Goal: Find contact information: Find contact information

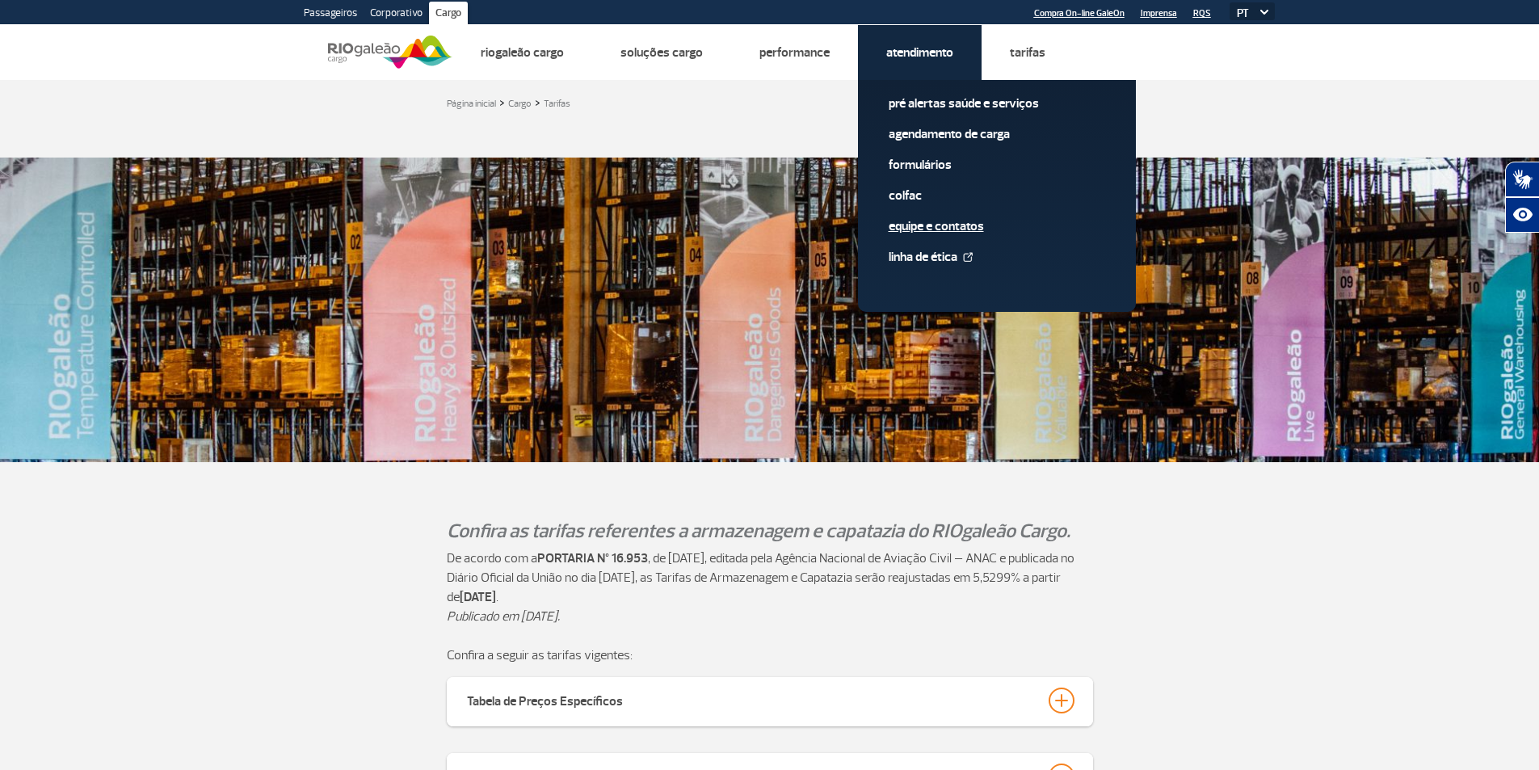
click at [969, 235] on link "Equipe e Contatos" at bounding box center [997, 226] width 217 height 18
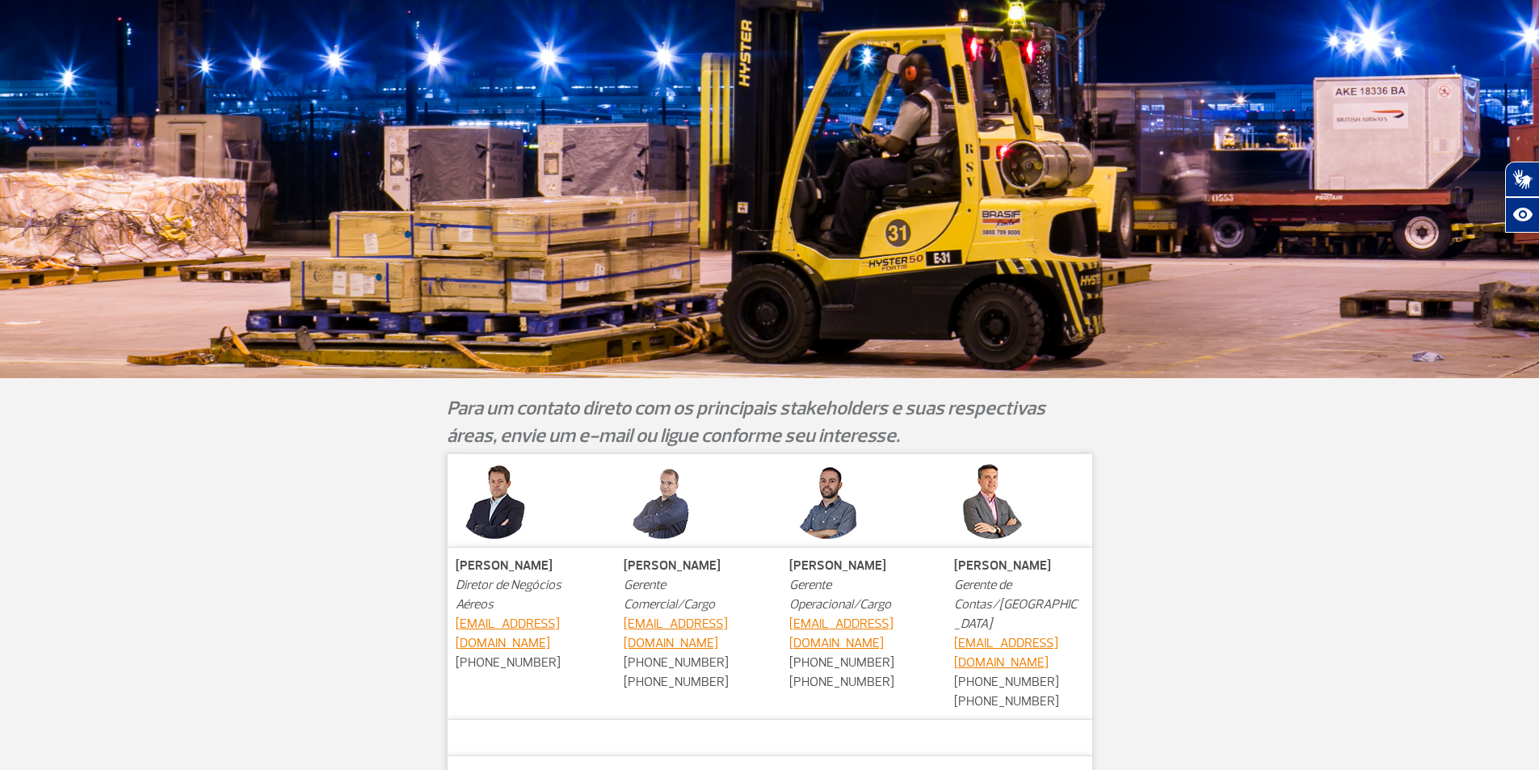
scroll to position [652, 0]
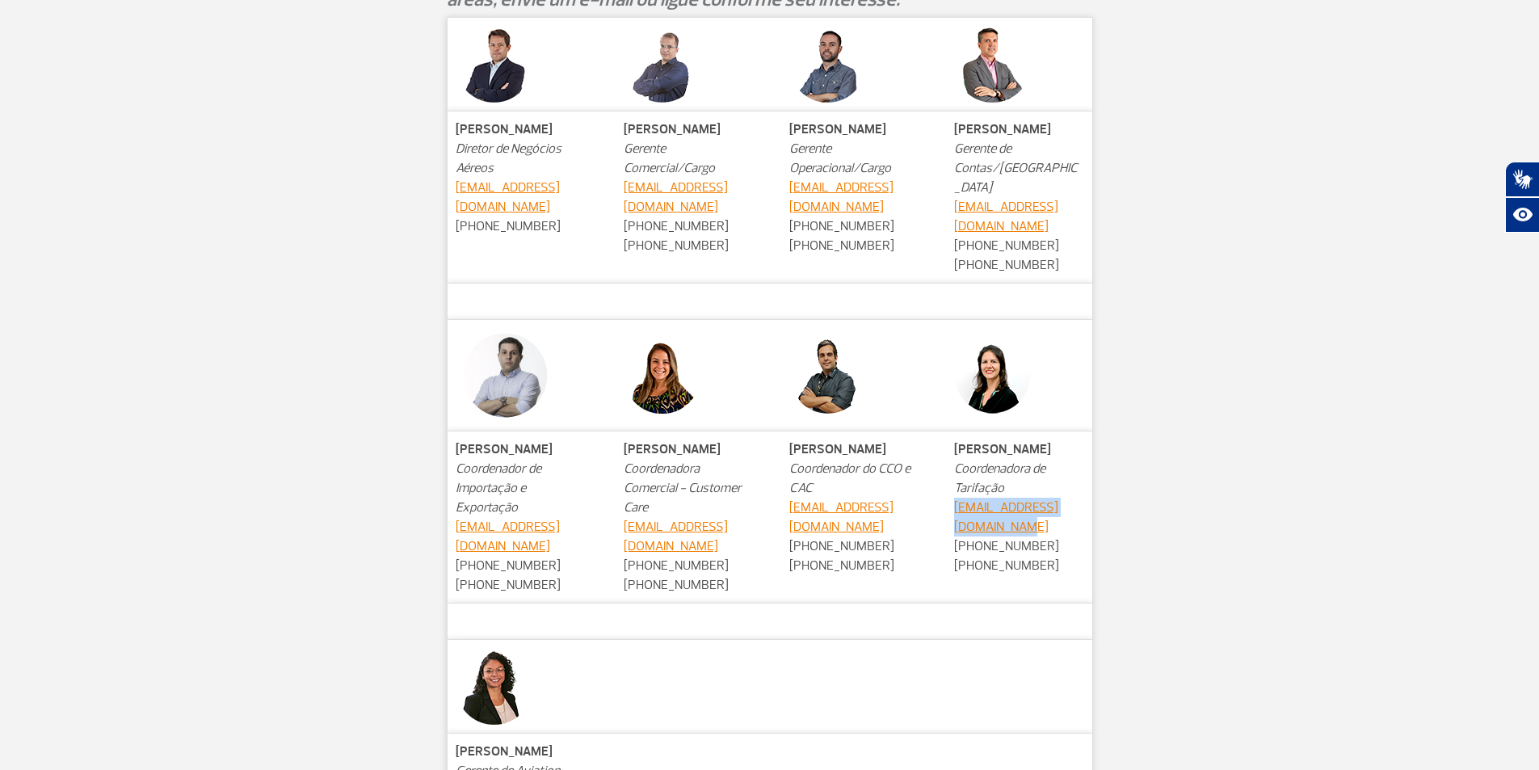
drag, startPoint x: 1000, startPoint y: 514, endPoint x: 948, endPoint y: 501, distance: 54.1
click at [948, 501] on td "[PERSON_NAME] Coordenadora de Tarifação [EMAIL_ADDRESS][DOMAIN_NAME] [PHONE_NUM…" at bounding box center [1019, 517] width 146 height 172
copy link "[EMAIL_ADDRESS][DOMAIN_NAME]"
click at [1161, 301] on div "[PERSON_NAME] Diretor de Negócios Aéreos [EMAIL_ADDRESS][DOMAIN_NAME] [PHONE_NU…" at bounding box center [770, 479] width 897 height 924
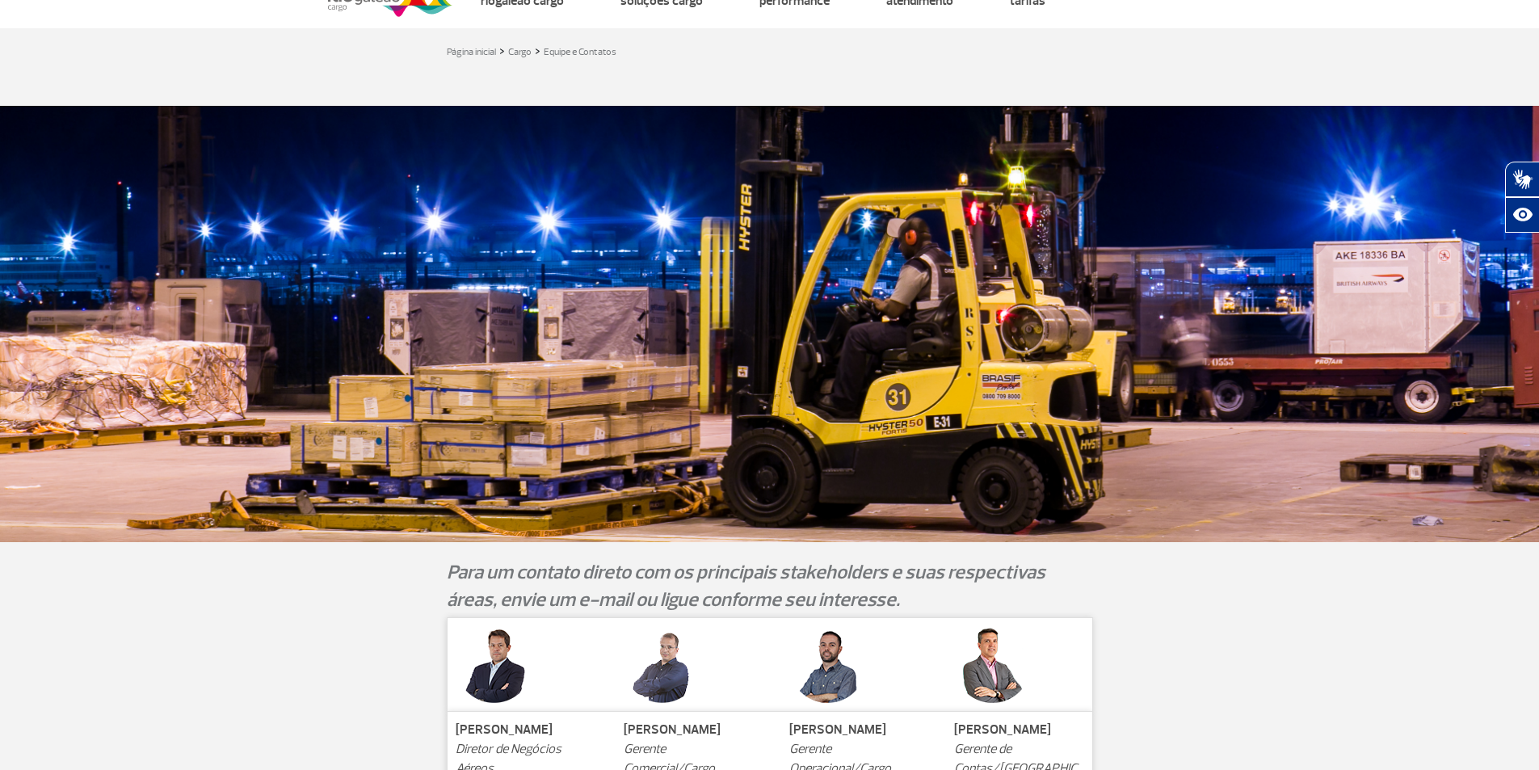
scroll to position [0, 0]
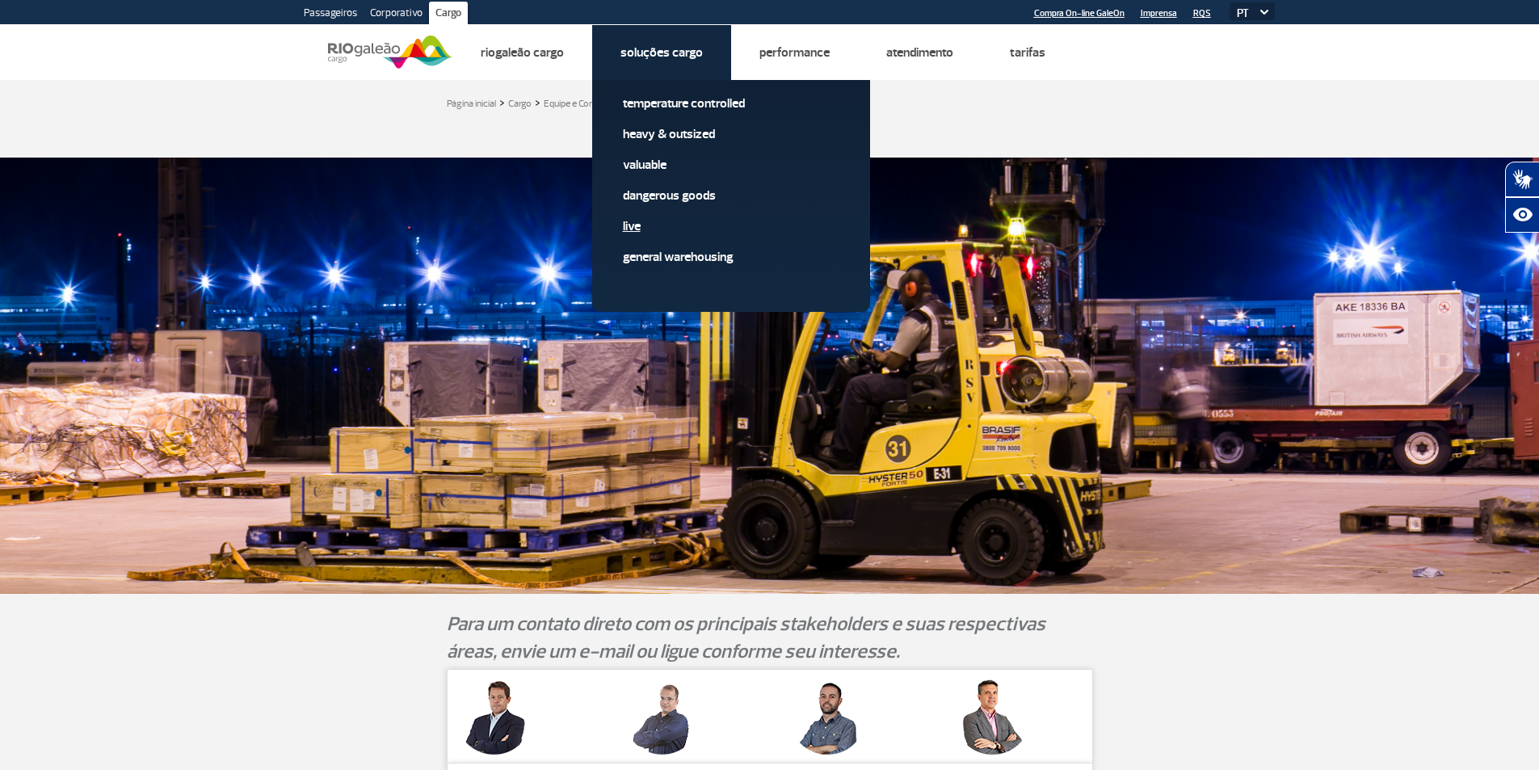
click at [658, 235] on link "Live" at bounding box center [731, 226] width 217 height 18
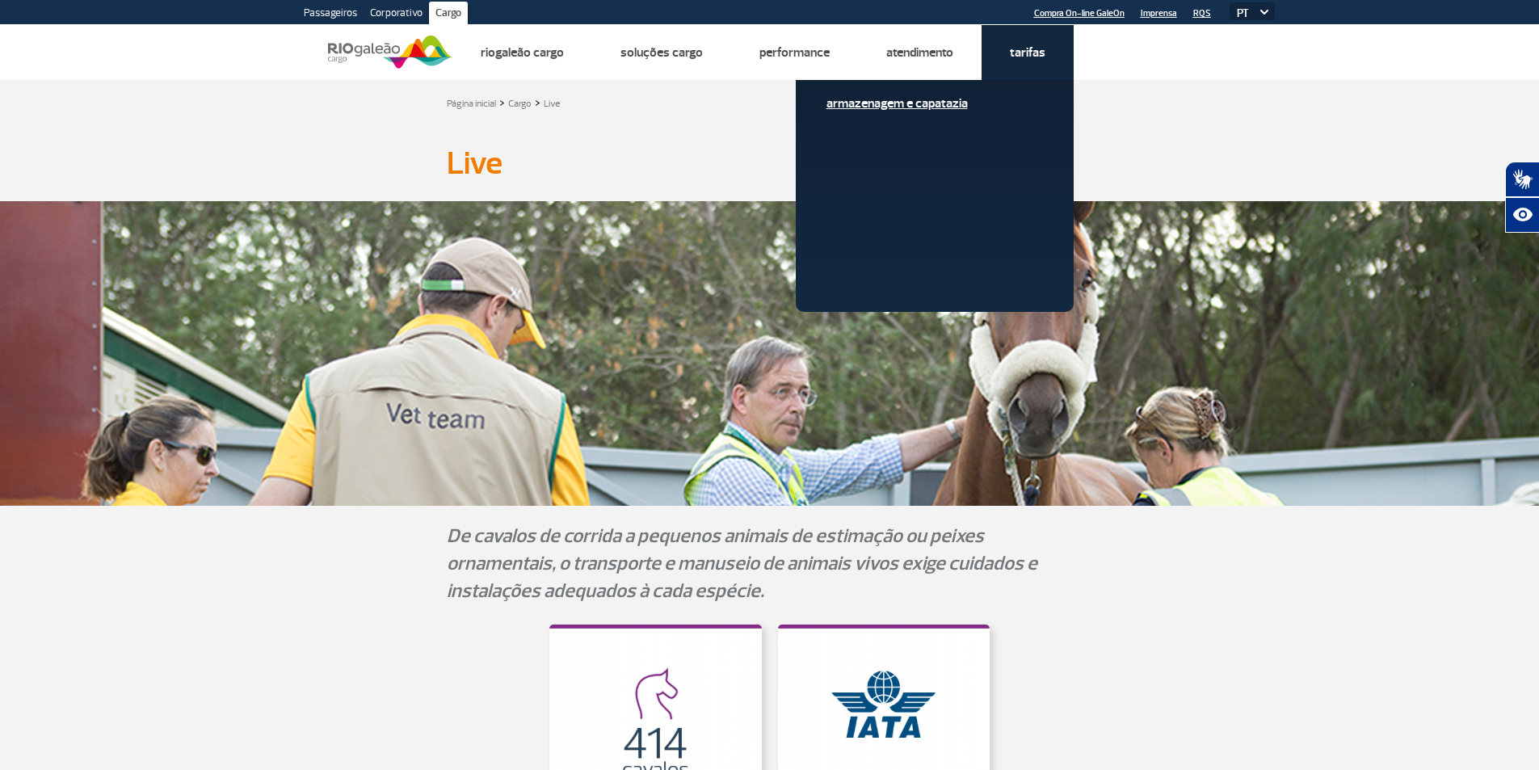
click at [1043, 102] on link "Armazenagem e Capatazia" at bounding box center [934, 104] width 217 height 18
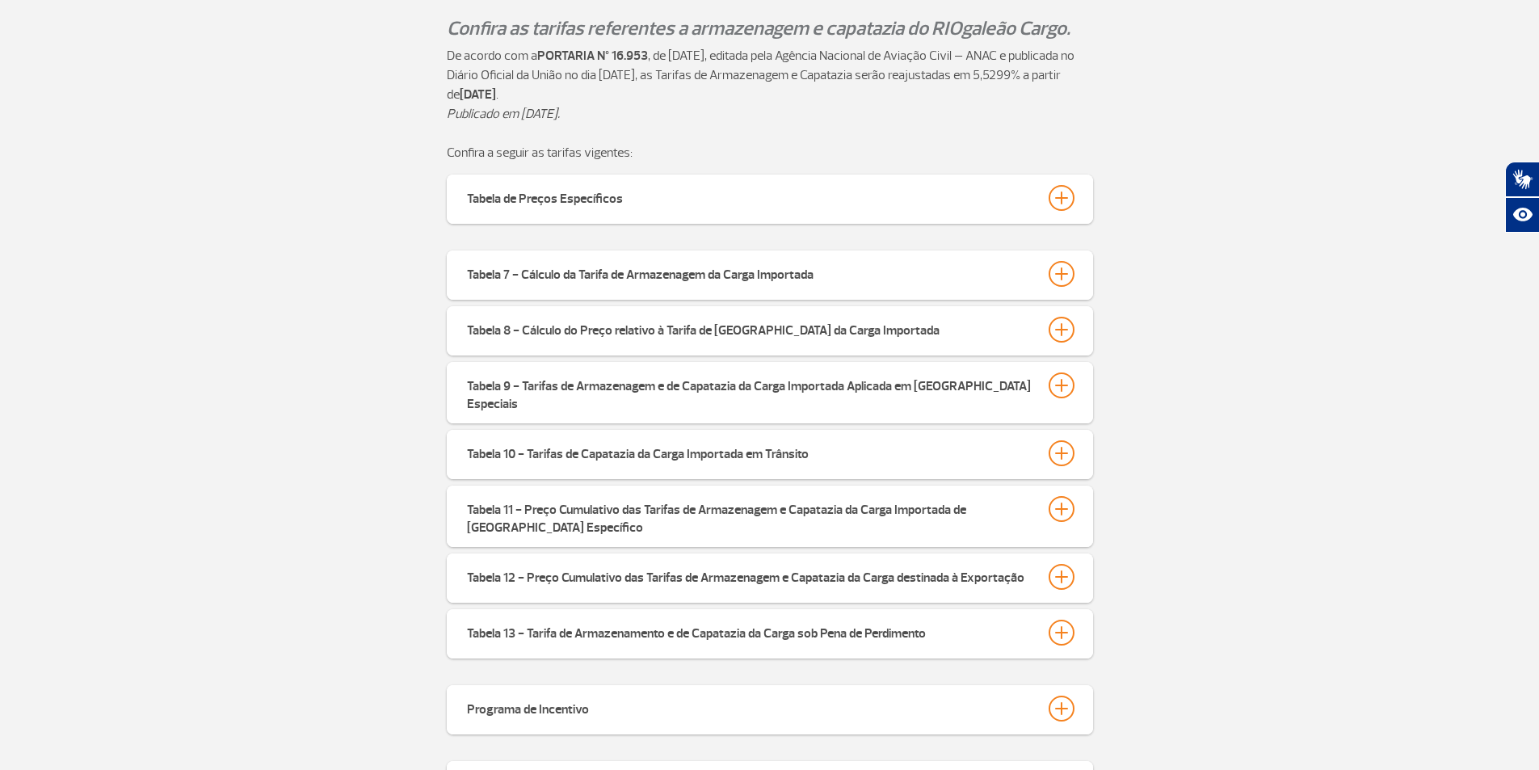
scroll to position [539, 0]
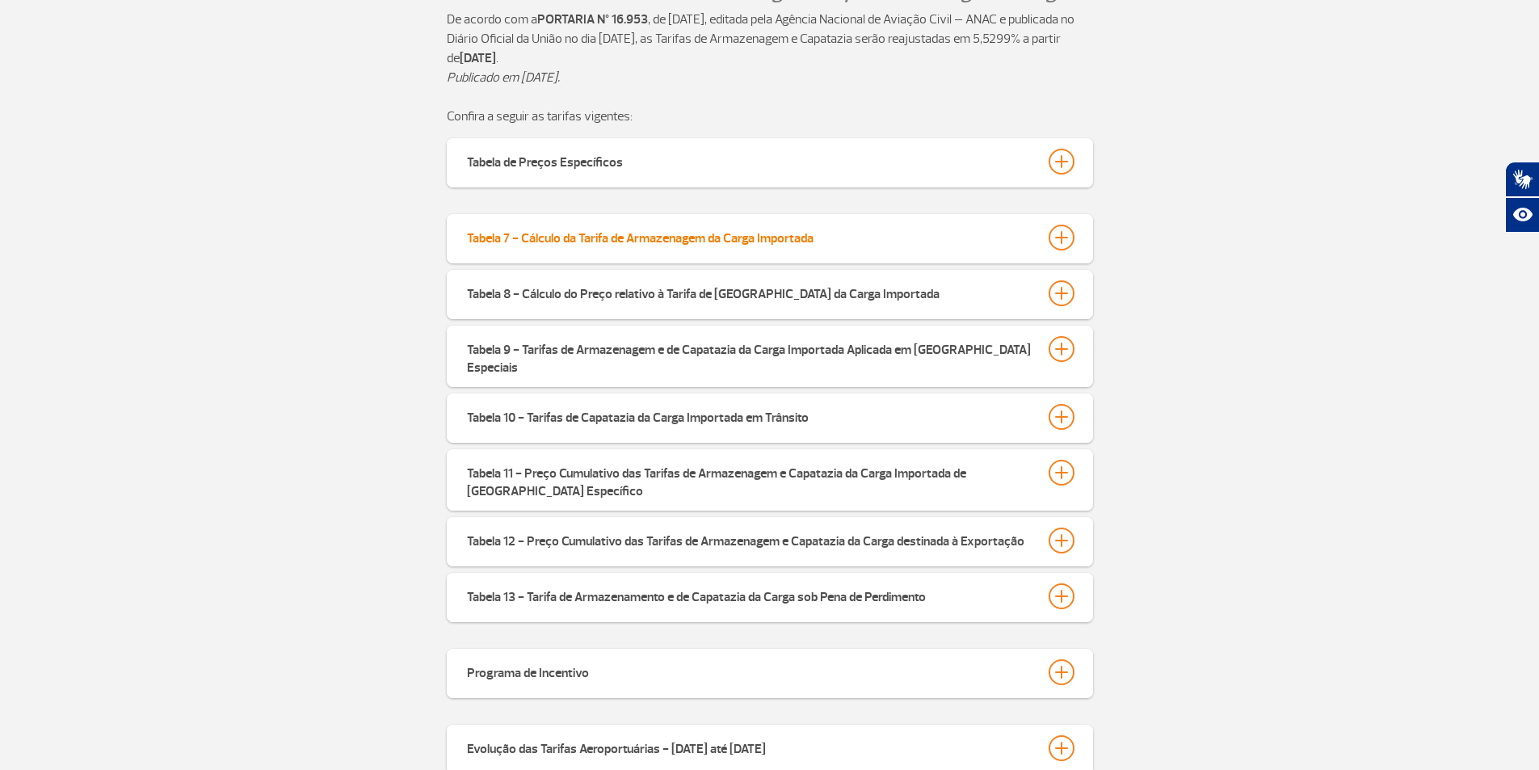
click at [1063, 247] on div at bounding box center [1062, 238] width 26 height 26
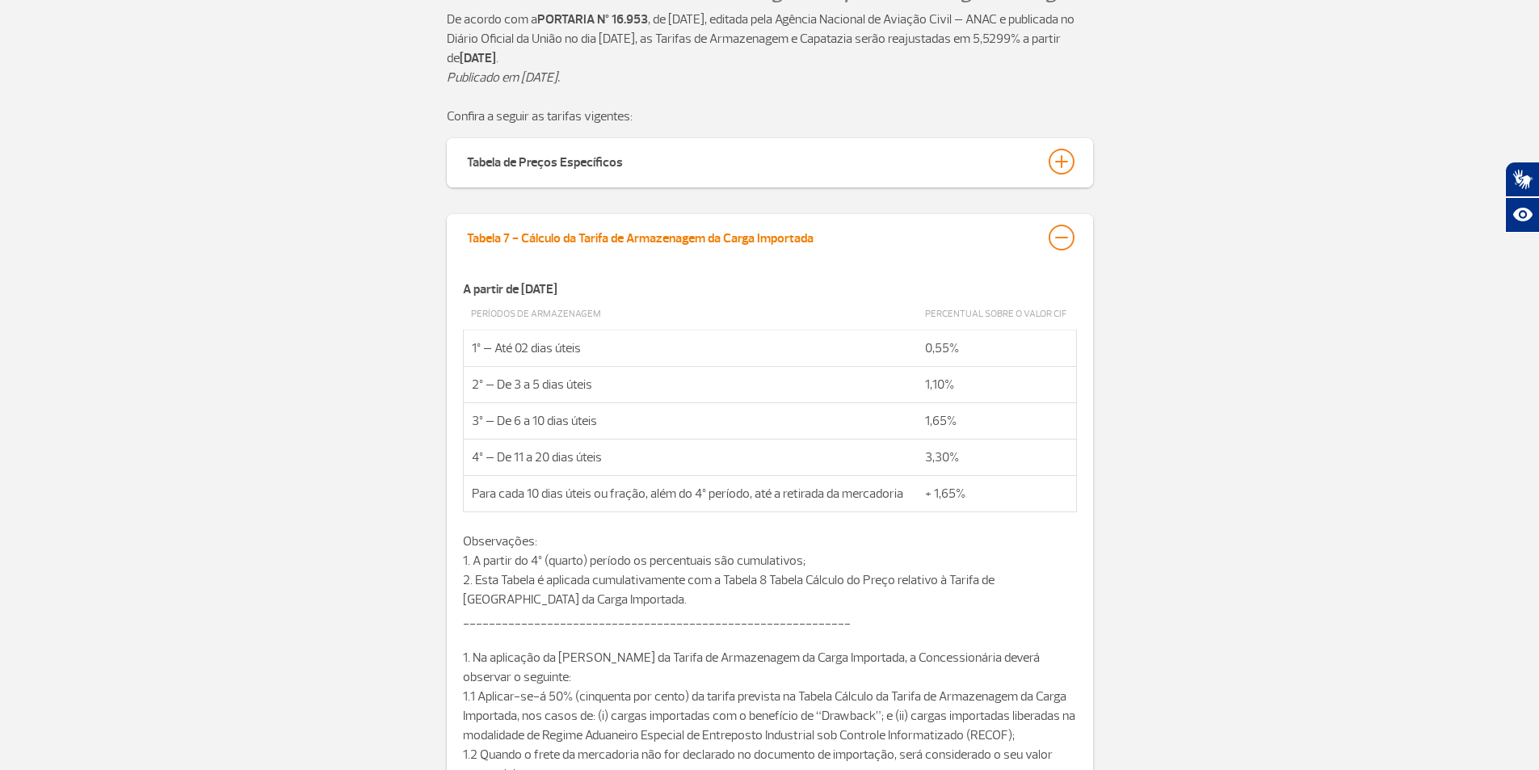
click at [1068, 250] on div at bounding box center [1062, 238] width 26 height 26
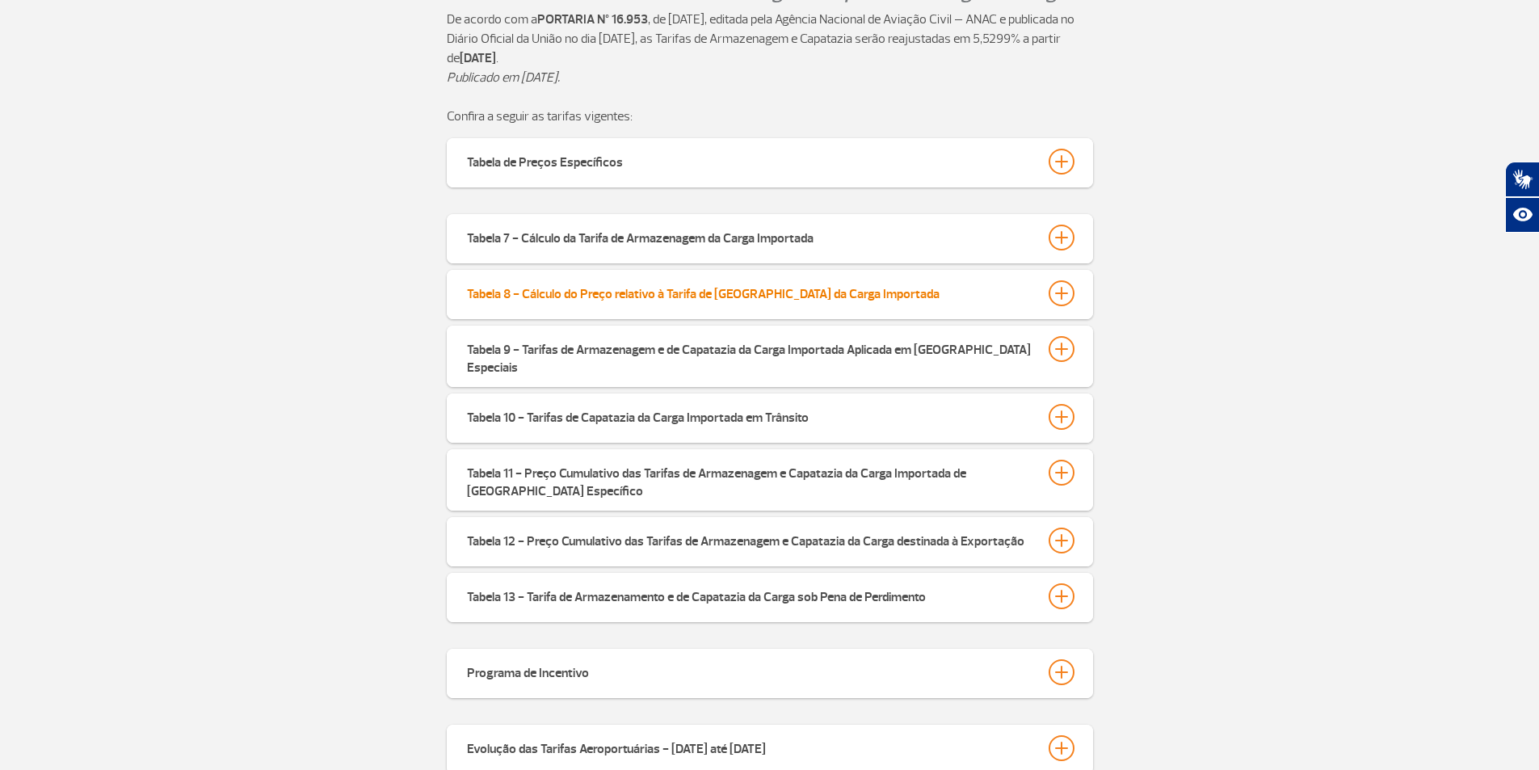
click at [1065, 306] on div at bounding box center [1062, 293] width 26 height 26
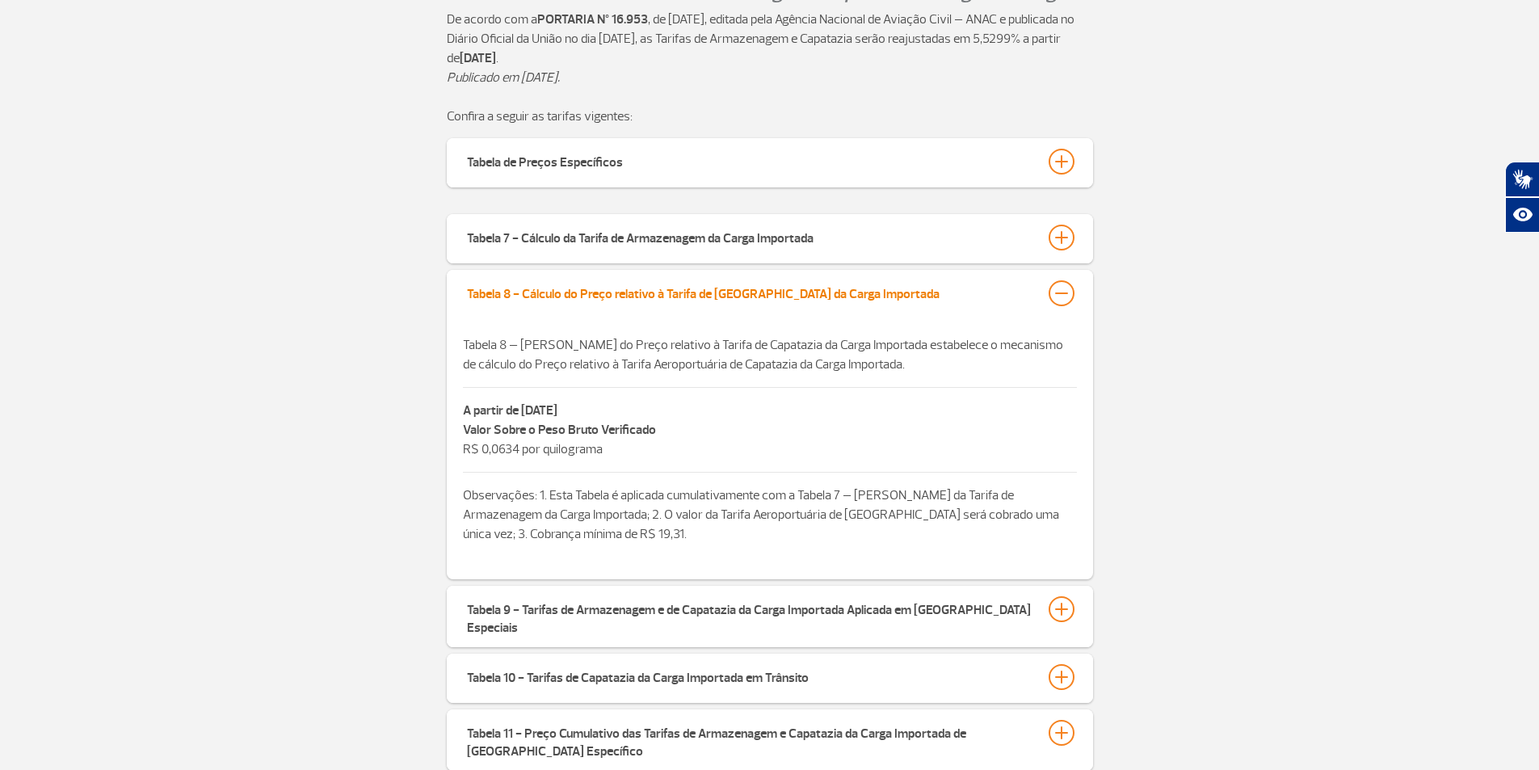
click at [1065, 306] on div at bounding box center [1062, 293] width 26 height 26
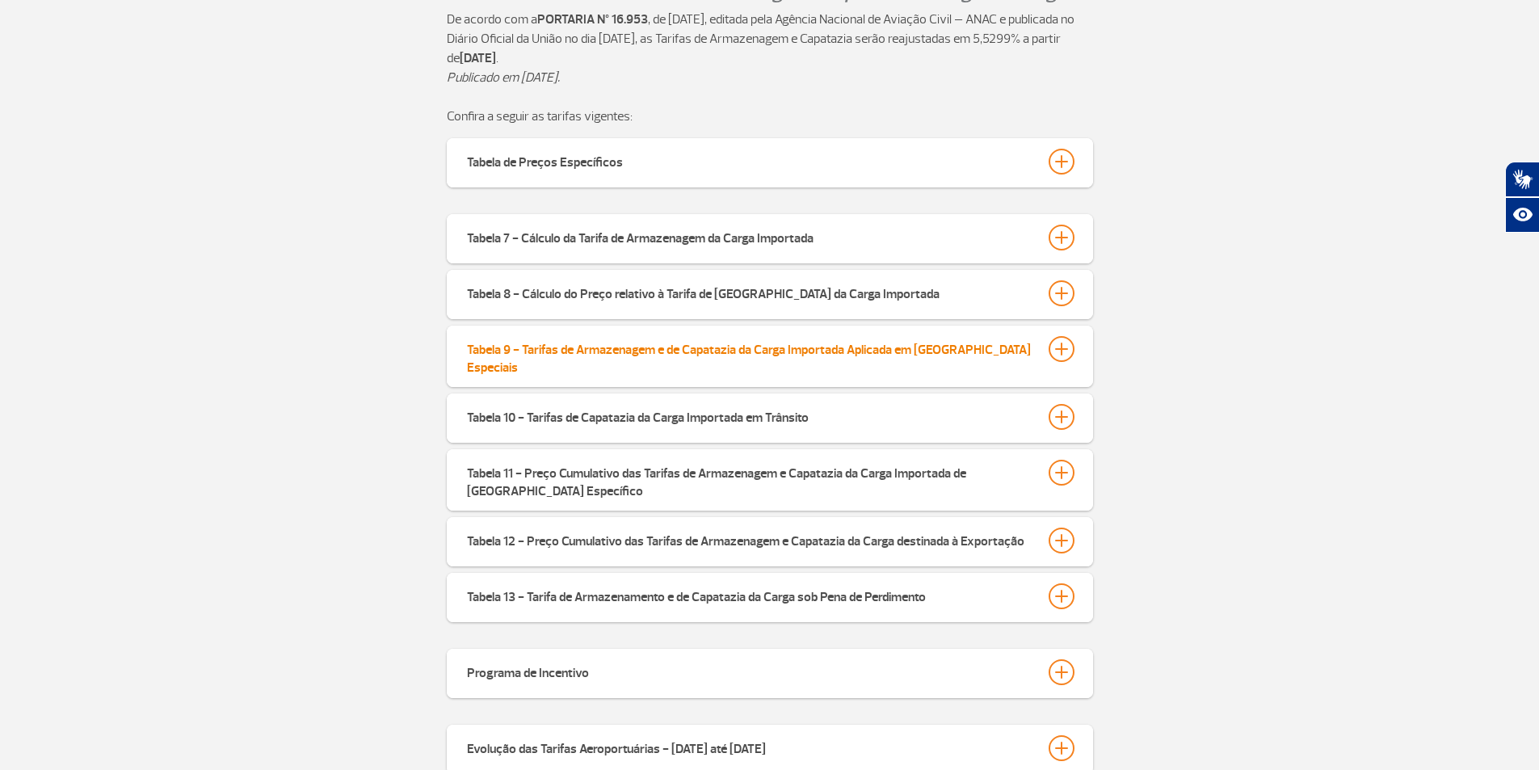
click at [1064, 358] on div at bounding box center [1062, 349] width 26 height 26
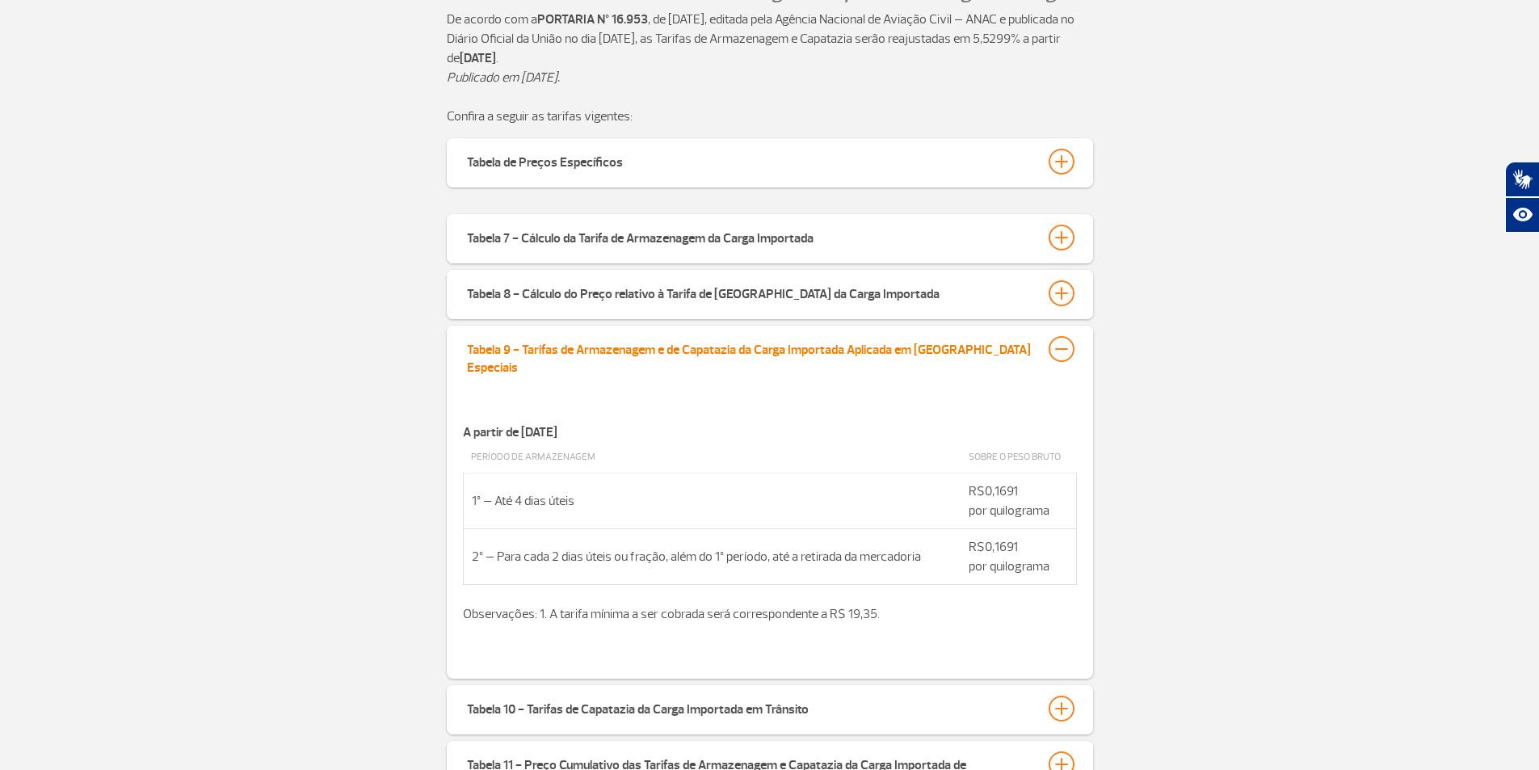
click at [1064, 358] on div at bounding box center [1062, 349] width 26 height 26
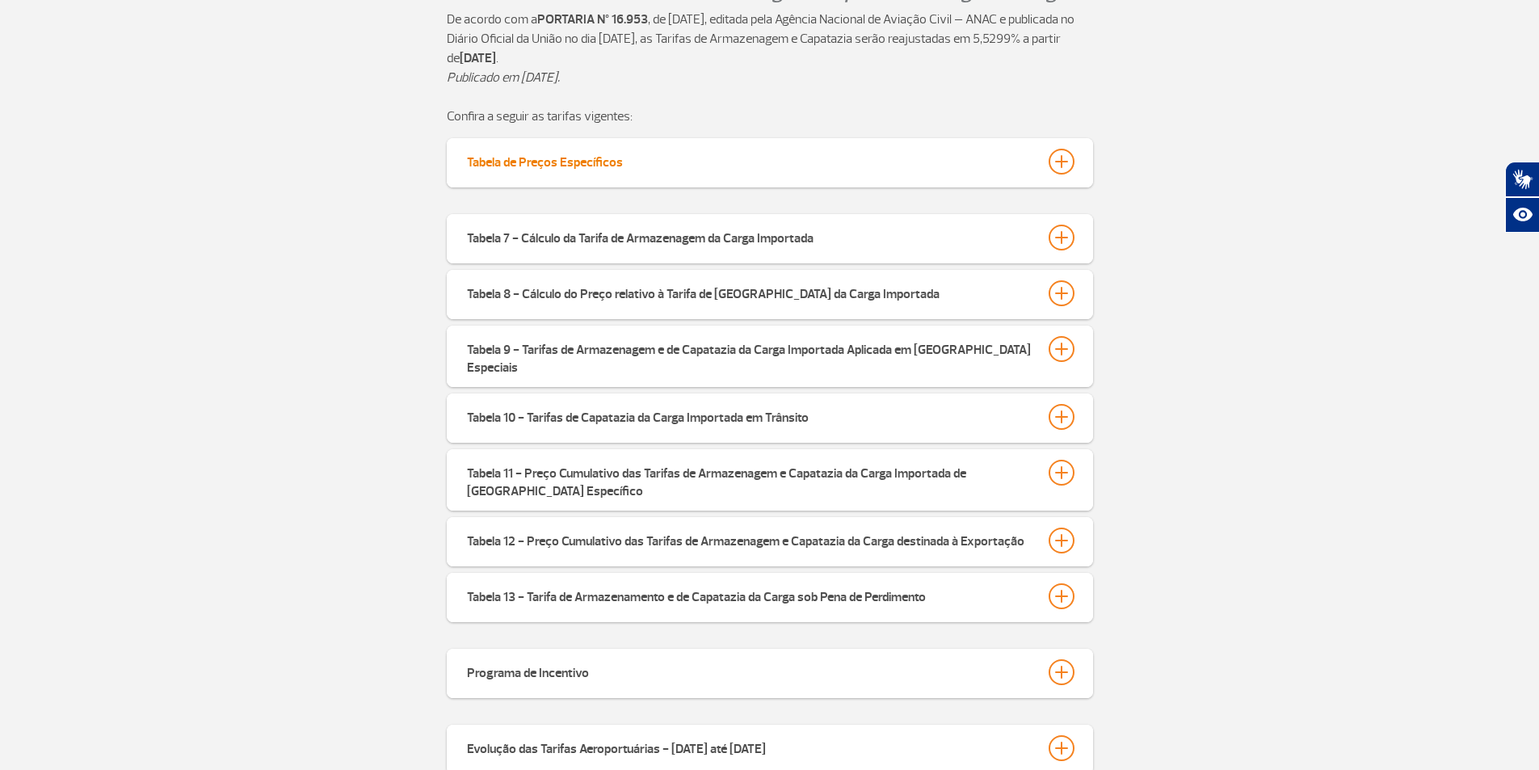
click at [1054, 170] on div at bounding box center [1062, 162] width 26 height 26
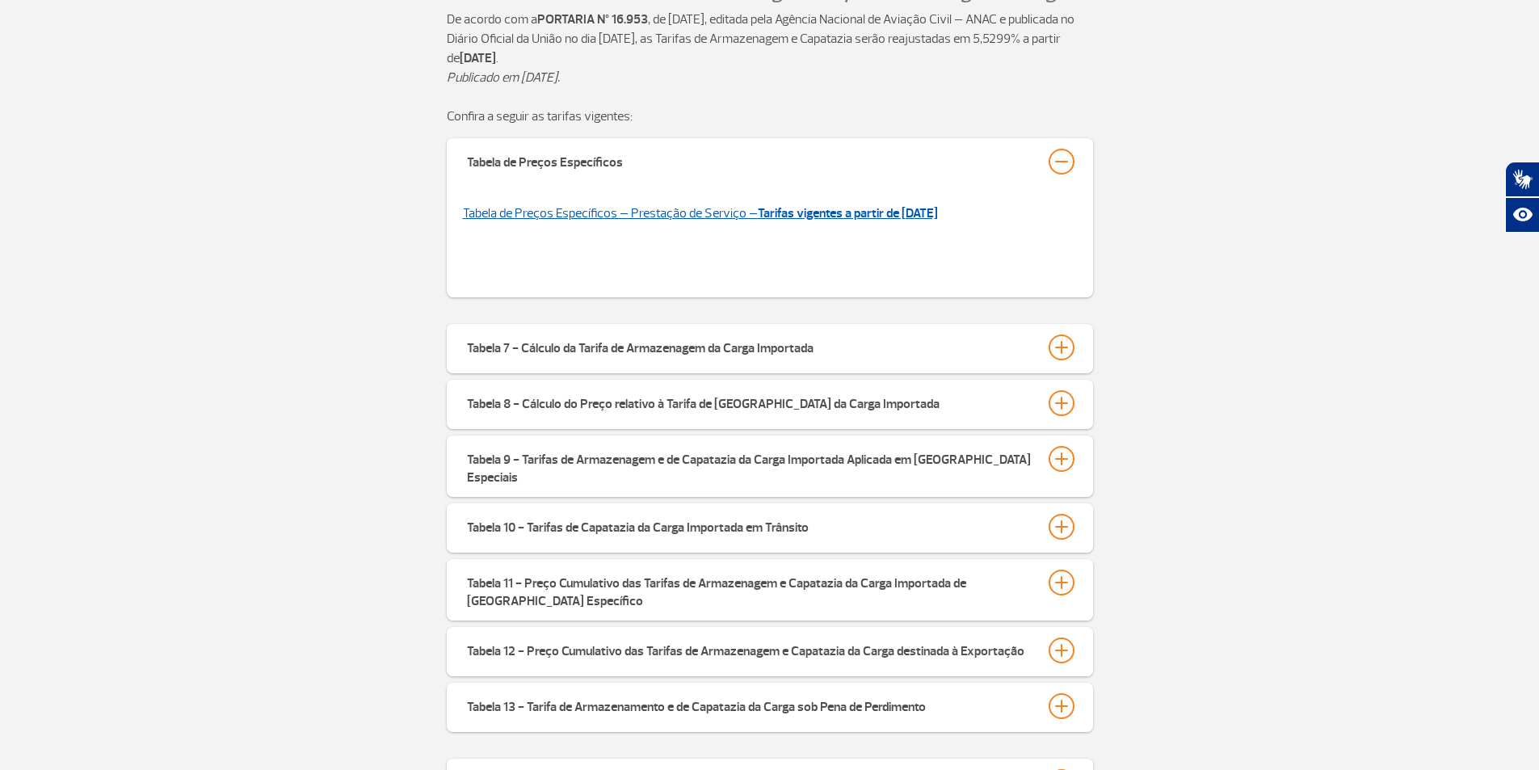
click at [891, 221] on strong "Tarifas vigentes a partir de [DATE]" at bounding box center [848, 213] width 180 height 16
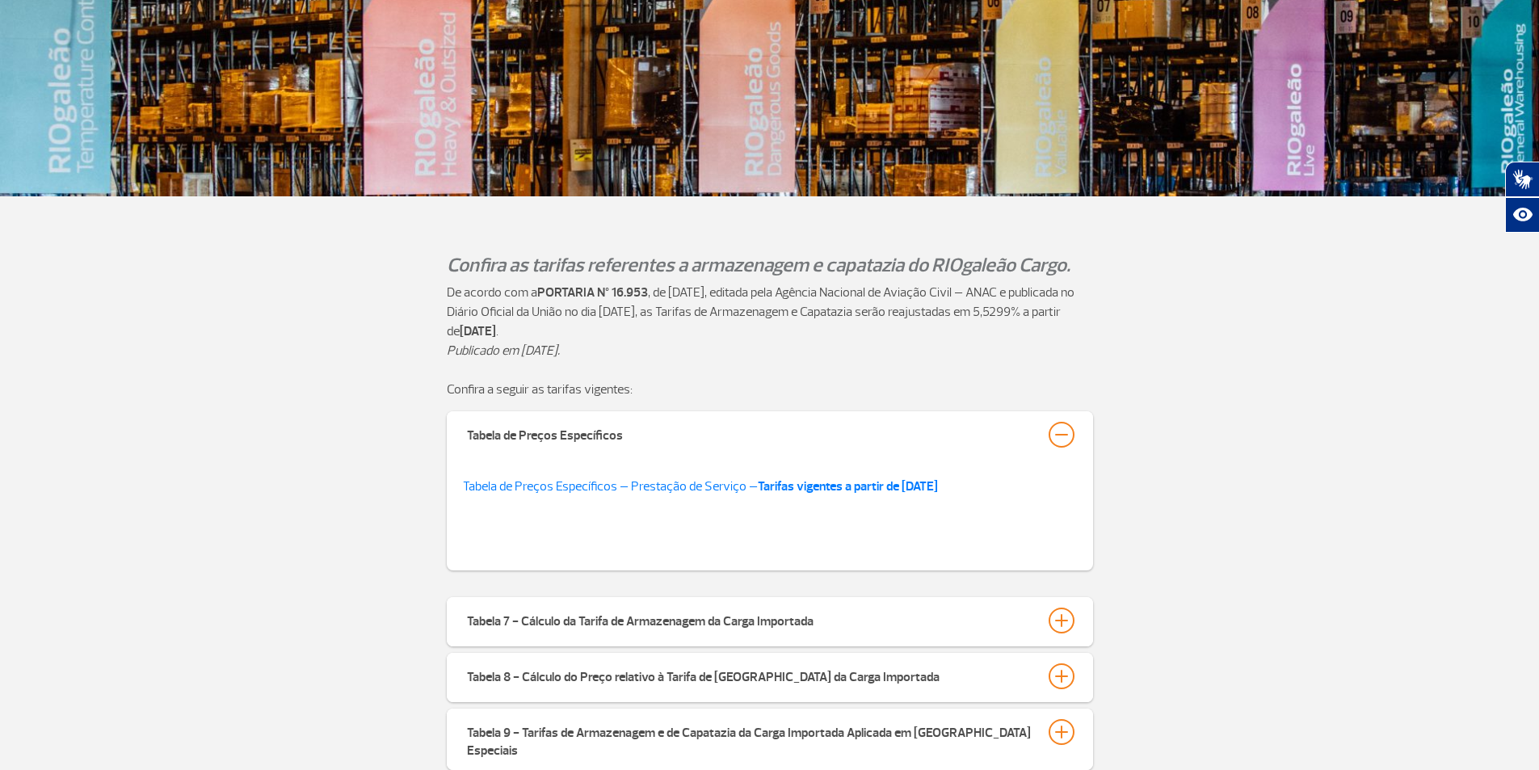
scroll to position [0, 0]
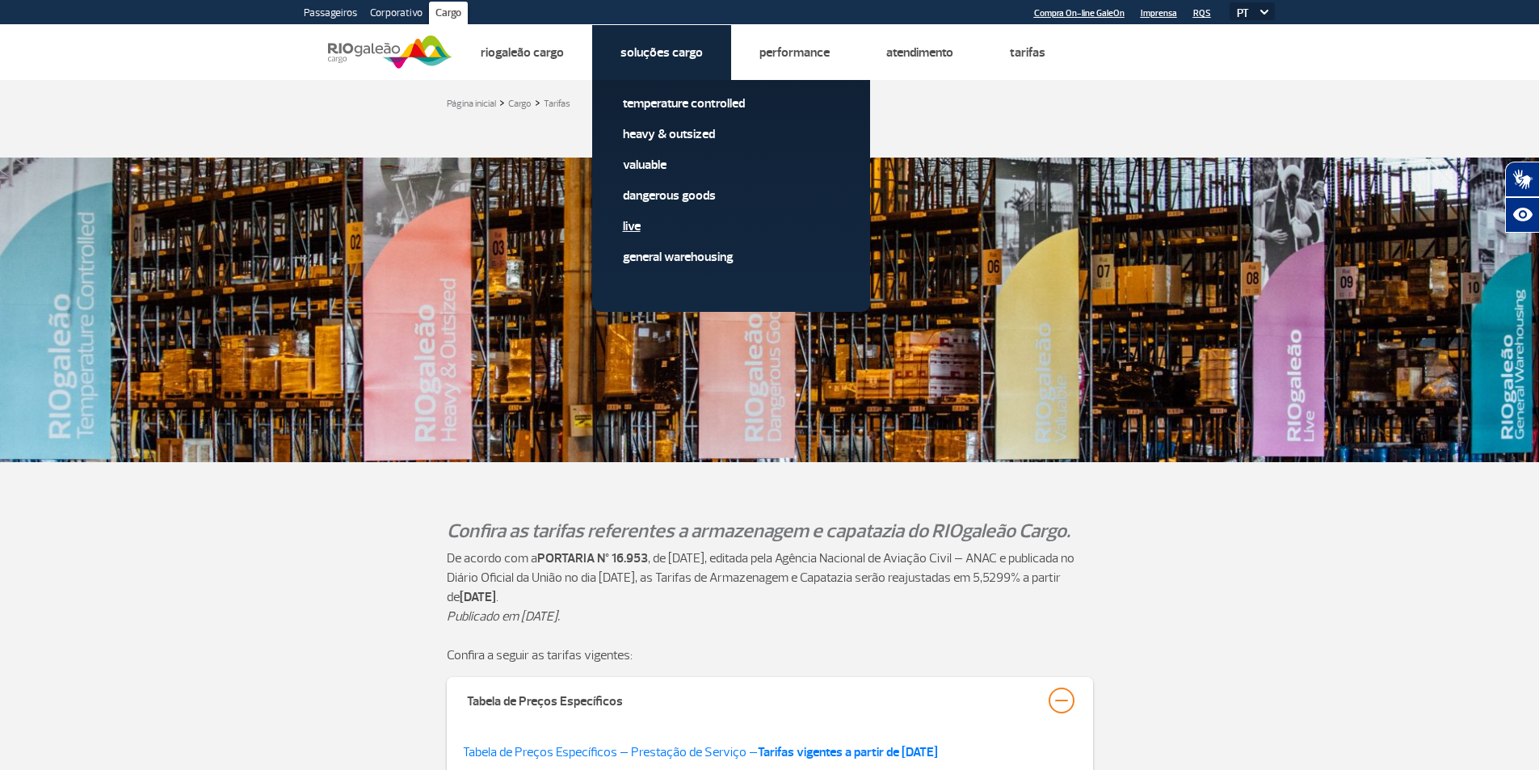
click at [653, 235] on link "Live" at bounding box center [731, 226] width 217 height 18
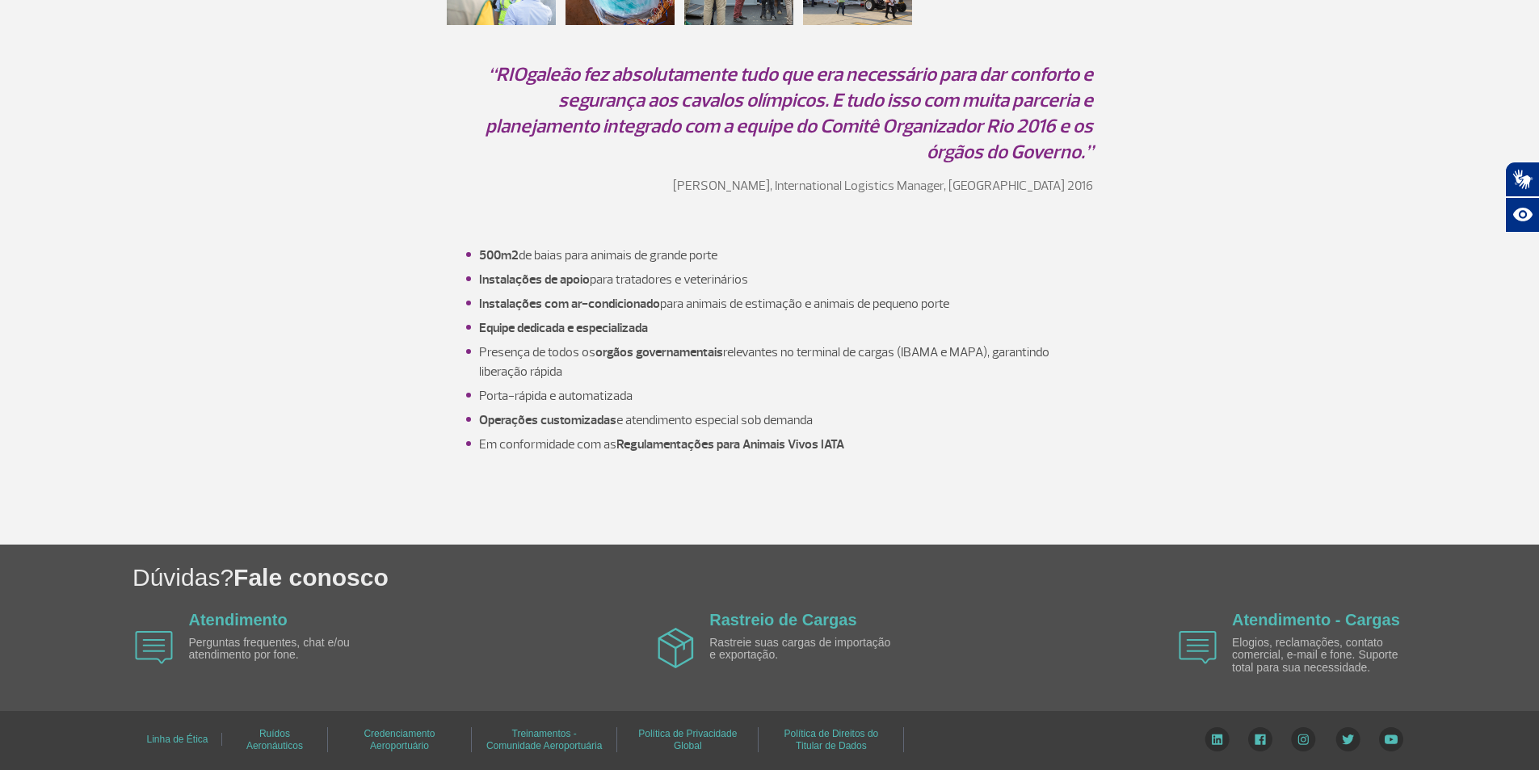
scroll to position [1522, 0]
click at [228, 611] on link "Atendimento" at bounding box center [238, 620] width 99 height 18
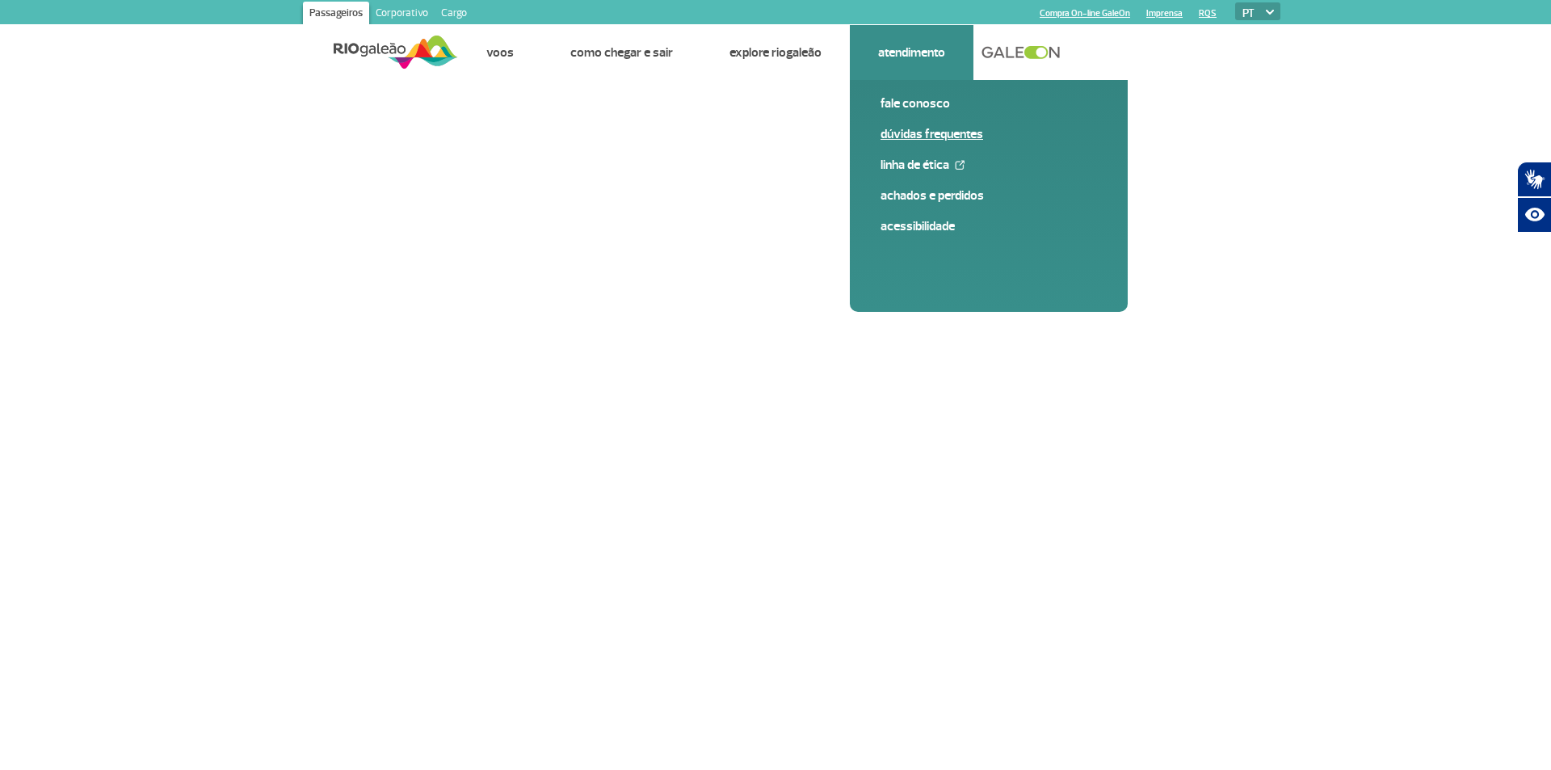
click at [957, 137] on link "Dúvidas Frequentes" at bounding box center [989, 134] width 217 height 18
click at [999, 141] on link "Dúvidas Frequentes" at bounding box center [989, 134] width 217 height 18
